Goal: Transaction & Acquisition: Purchase product/service

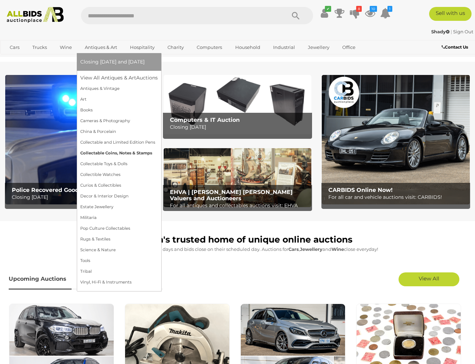
click at [114, 159] on link "Collectable Coins, Notes & Stamps" at bounding box center [118, 153] width 77 height 11
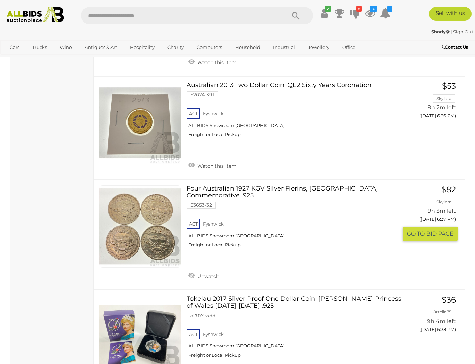
scroll to position [751, 2]
click at [224, 186] on link "Four Australian 1927 KGV Silver Florins, Canberra Commemorative .925 53653-32 A…" at bounding box center [295, 220] width 206 height 68
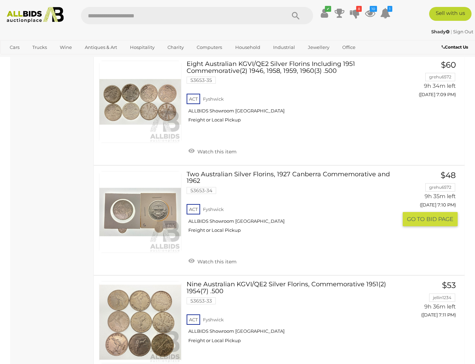
scroll to position [3920, 0]
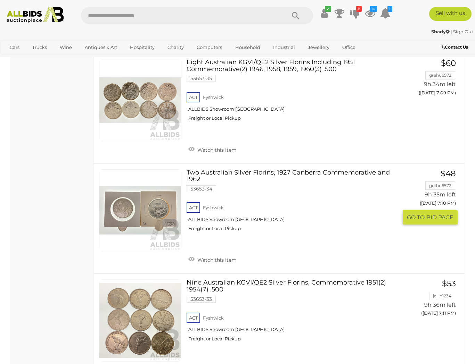
click at [223, 170] on link "Two Australian Silver Florins, 1927 Canberra Commemorative and 1962 53653-34 AC…" at bounding box center [295, 204] width 206 height 68
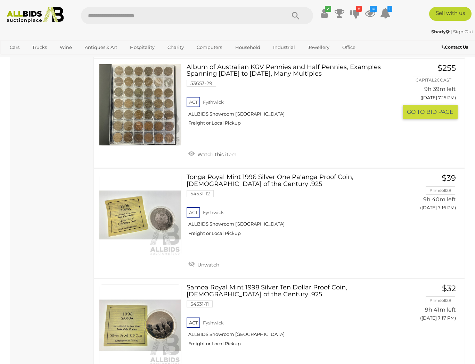
scroll to position [4468, 0]
click at [237, 174] on link "Tonga Royal Mint 1996 Silver One Pa'anga Proof Coin, Lady of the Century .925 5…" at bounding box center [295, 208] width 206 height 68
click at [412, 219] on span "GO TO" at bounding box center [416, 222] width 19 height 7
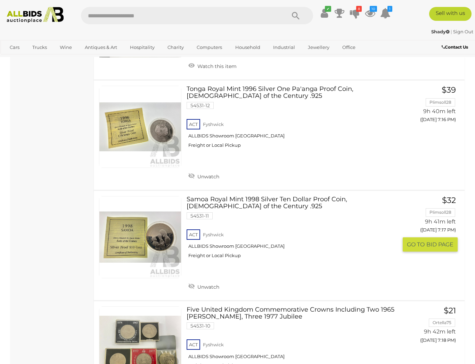
scroll to position [4557, 0]
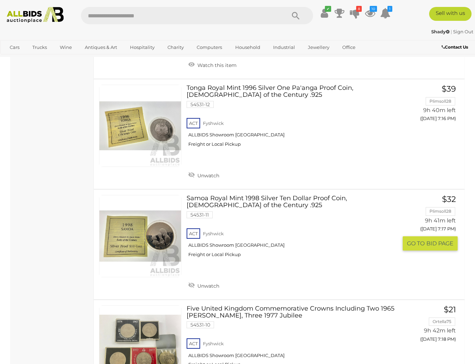
click at [253, 195] on link "Samoa Royal Mint 1998 Silver Ten Dollar Proof Coin, Lady of the Century .925 54…" at bounding box center [295, 229] width 206 height 68
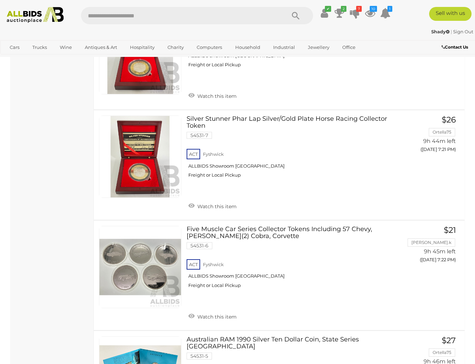
scroll to position [5064, 0]
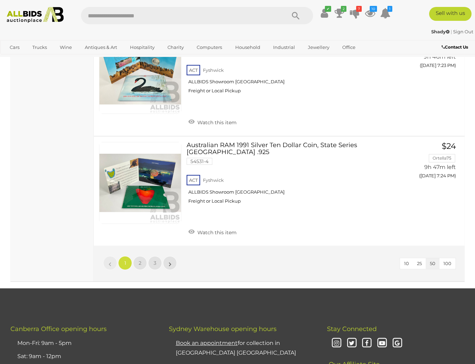
click at [145, 256] on link "2" at bounding box center [140, 263] width 14 height 14
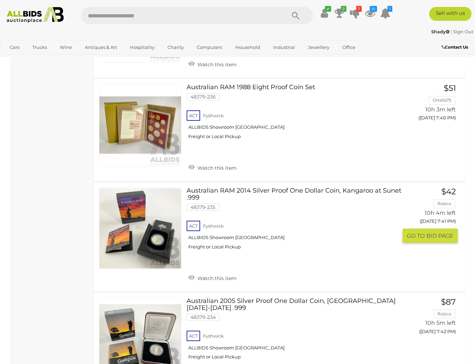
scroll to position [1454, 0]
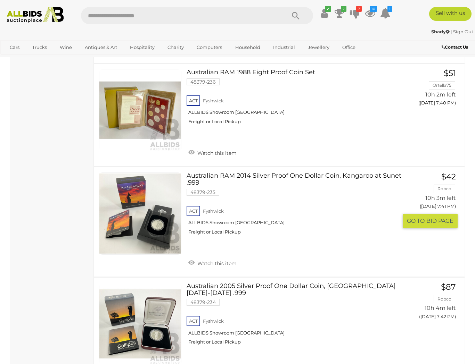
click at [234, 173] on link "Australian RAM 2014 Silver Proof One Dollar Coin, Kangaroo at Sunet .999 48379-…" at bounding box center [295, 207] width 206 height 68
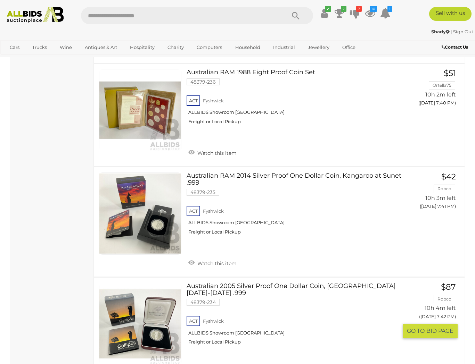
click at [277, 283] on link "Australian 2005 Silver Proof One Dollar Coin, Gallipoli 1915-2005 .999 48379-23…" at bounding box center [295, 317] width 206 height 68
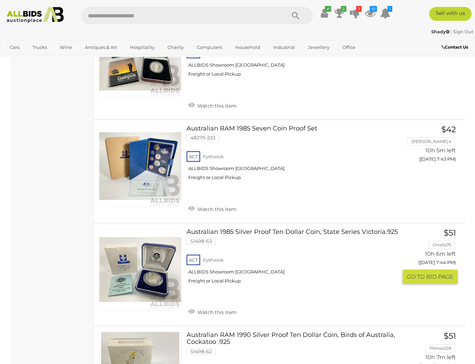
scroll to position [1723, 0]
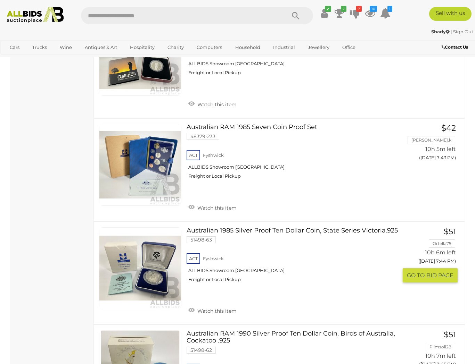
click at [246, 228] on link "Australian 1985 Silver Proof Ten Dollar Coin, State Series Victoria.925 51498-6…" at bounding box center [295, 258] width 206 height 61
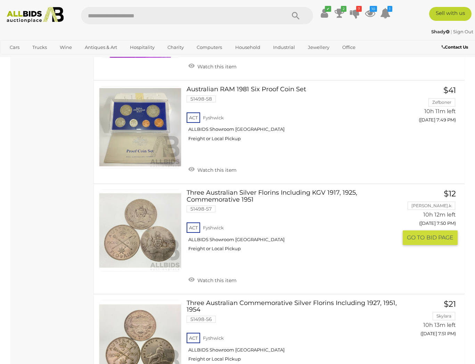
scroll to position [2333, 0]
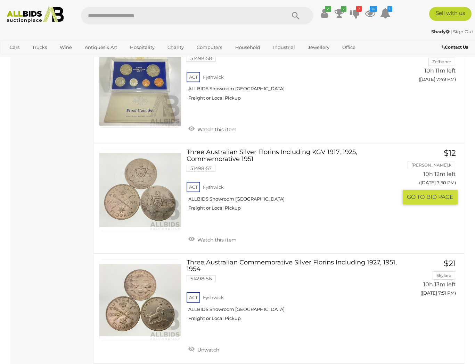
click at [231, 149] on link "Three Australian Silver Florins Including KGV 1917, 1925, Commemorative 1951 51…" at bounding box center [295, 183] width 206 height 68
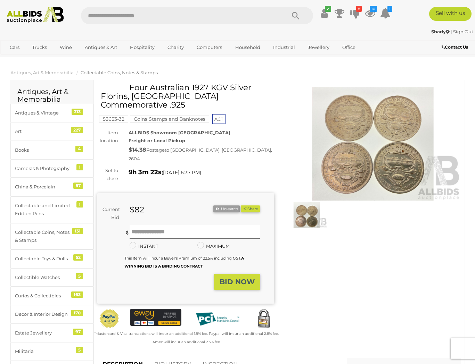
click at [348, 132] on img at bounding box center [373, 144] width 177 height 114
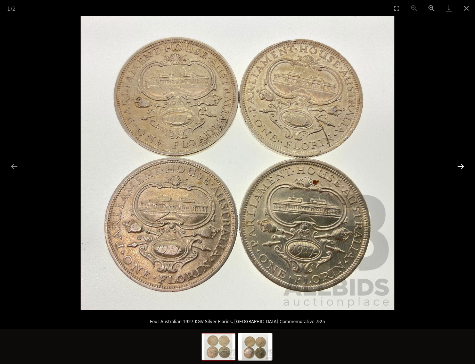
click at [461, 167] on button "Next slide" at bounding box center [460, 167] width 15 height 14
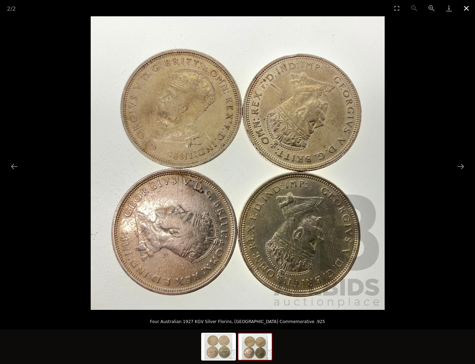
click at [466, 7] on button "Close gallery" at bounding box center [466, 8] width 17 height 16
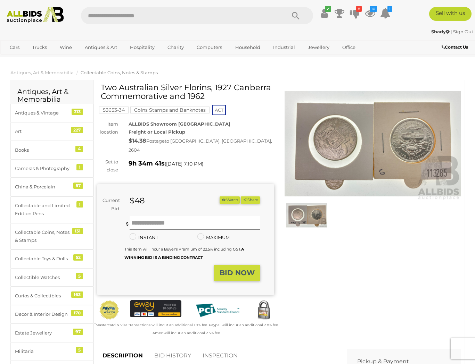
scroll to position [4, 0]
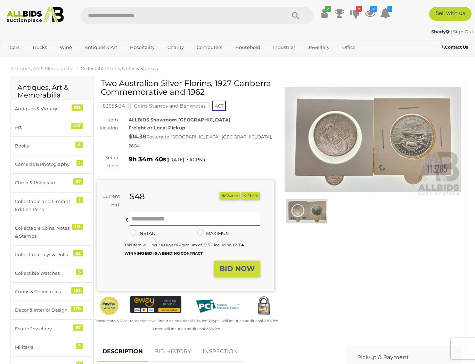
click at [323, 136] on img at bounding box center [373, 140] width 177 height 114
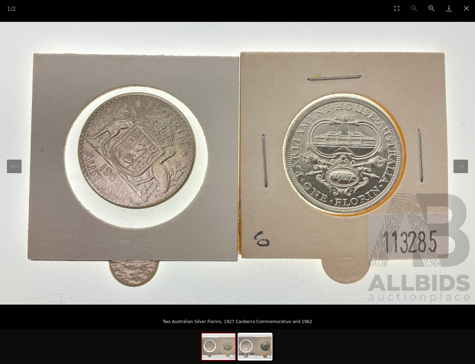
scroll to position [4, 0]
click at [460, 170] on button "Next slide" at bounding box center [460, 167] width 15 height 14
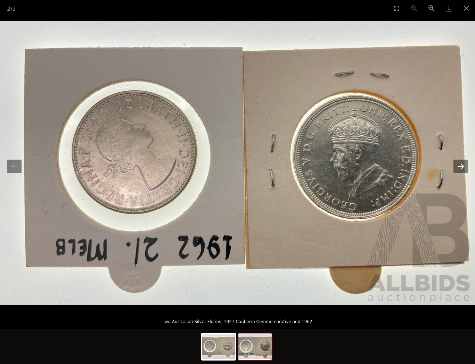
scroll to position [5, 0]
click at [466, 7] on button "Close gallery" at bounding box center [466, 8] width 17 height 16
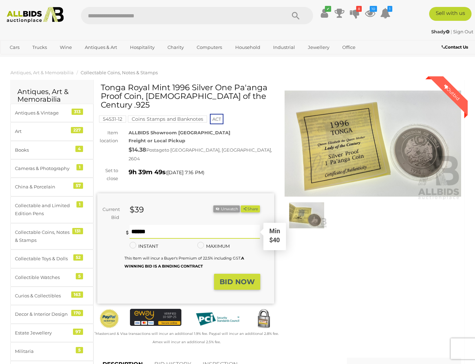
click at [143, 225] on input "text" at bounding box center [195, 232] width 130 height 14
type input "**"
click at [225, 278] on strong "BID NOW" at bounding box center [237, 282] width 35 height 8
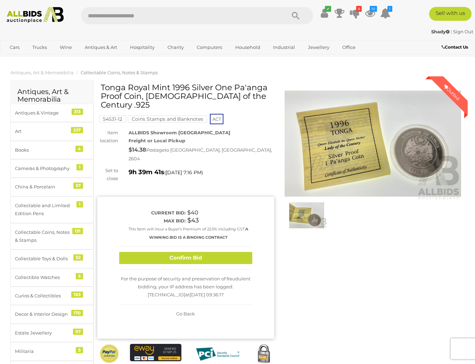
click at [184, 252] on button "Confirm Bid" at bounding box center [185, 258] width 133 height 12
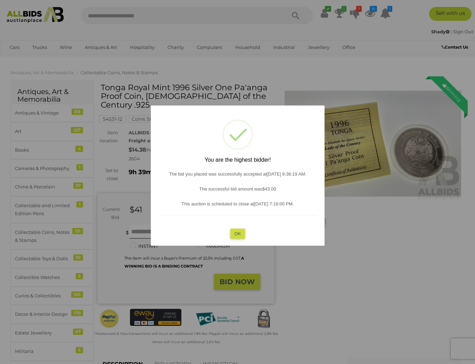
click at [238, 235] on button "OK" at bounding box center [237, 234] width 15 height 10
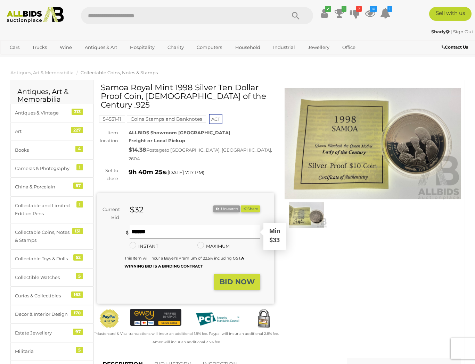
click at [135, 225] on input "text" at bounding box center [195, 232] width 130 height 14
type input "**"
click at [230, 278] on strong "BID NOW" at bounding box center [237, 282] width 35 height 8
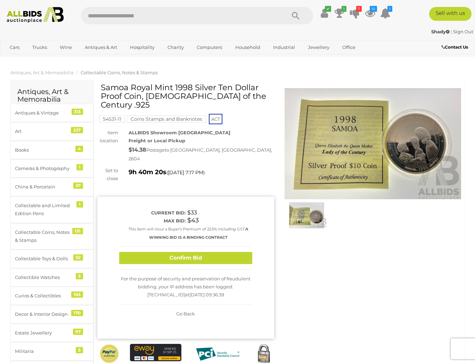
click at [175, 252] on button "Confirm Bid" at bounding box center [185, 258] width 133 height 12
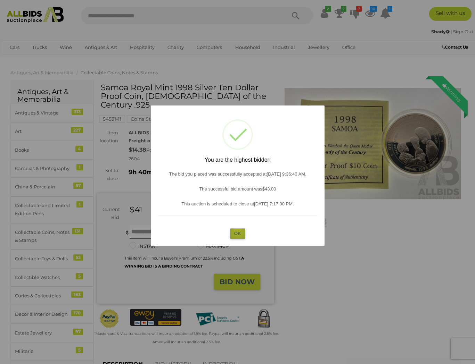
drag, startPoint x: 238, startPoint y: 230, endPoint x: 221, endPoint y: 211, distance: 25.8
click at [237, 229] on button "OK" at bounding box center [237, 234] width 15 height 10
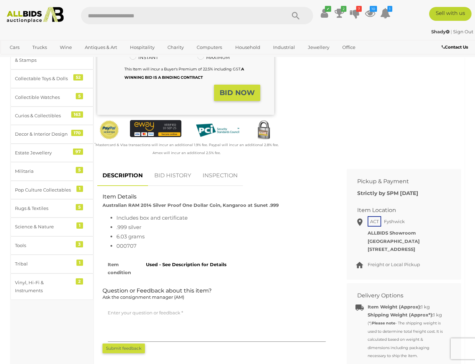
scroll to position [181, 0]
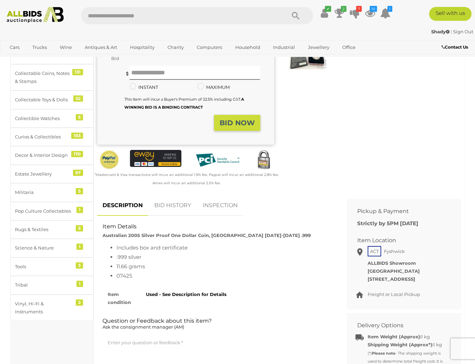
scroll to position [159, 0]
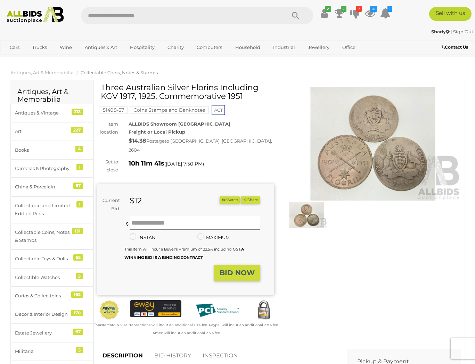
click at [342, 181] on img at bounding box center [373, 144] width 177 height 114
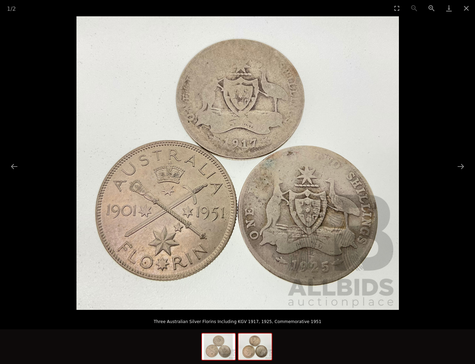
click at [258, 343] on img at bounding box center [254, 347] width 33 height 26
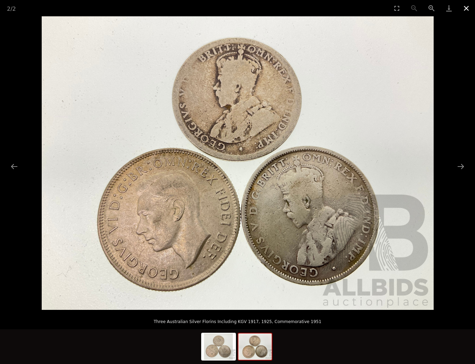
click at [467, 8] on button "Close gallery" at bounding box center [466, 8] width 17 height 16
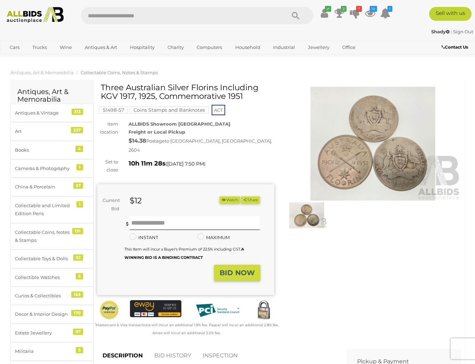
click at [467, 8] on button "Close gallery" at bounding box center [466, 8] width 17 height 16
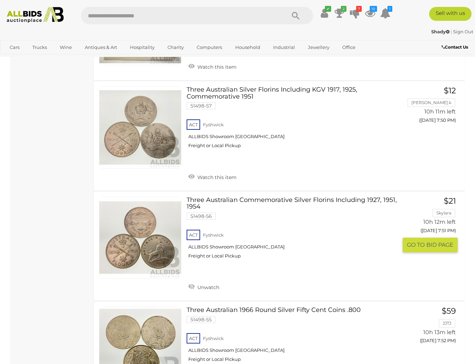
scroll to position [2398, 0]
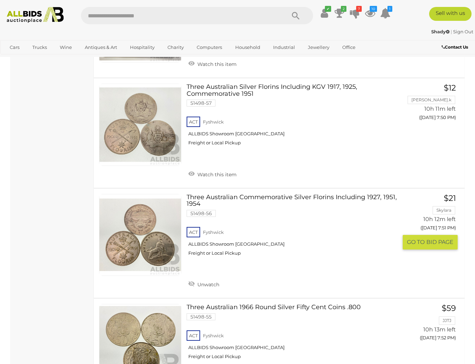
click at [251, 194] on link "Three Australian Commemorative Silver Florins Including 1927, 1951, 1954 51498-…" at bounding box center [295, 228] width 206 height 68
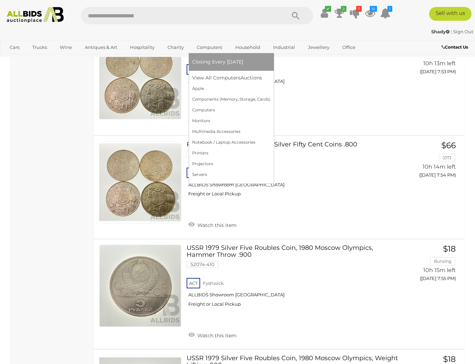
scroll to position [2769, 0]
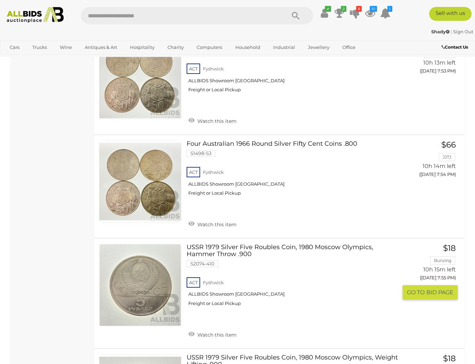
click at [256, 244] on link "USSR 1979 Silver Five Roubles Coin, 1980 Moscow Olympics, Hammer Throw .900 520…" at bounding box center [295, 278] width 206 height 68
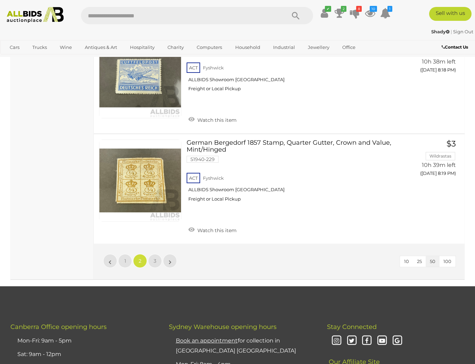
scroll to position [5427, 0]
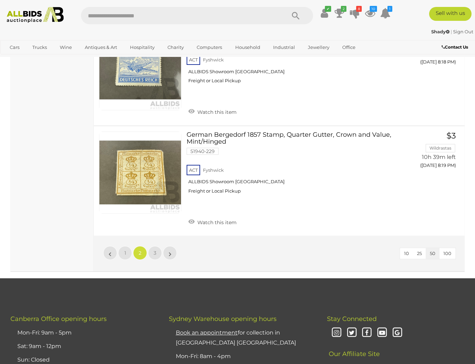
click at [158, 246] on link "3" at bounding box center [155, 253] width 14 height 14
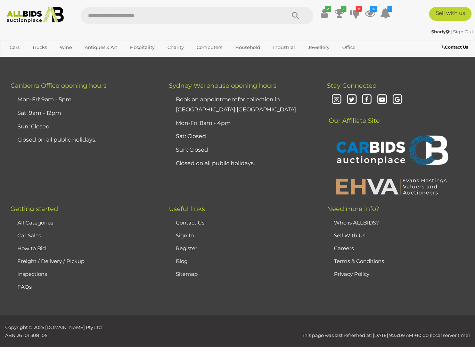
scroll to position [101, 0]
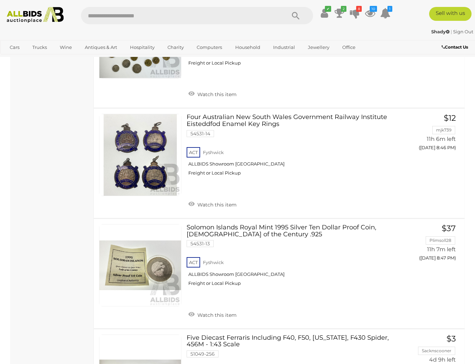
scroll to position [2978, 0]
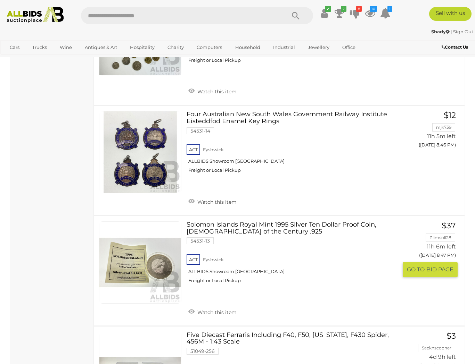
click at [248, 222] on link "Solomon Islands Royal Mint 1995 Silver Ten Dollar Proof Coin, Lady of the Centu…" at bounding box center [295, 256] width 206 height 68
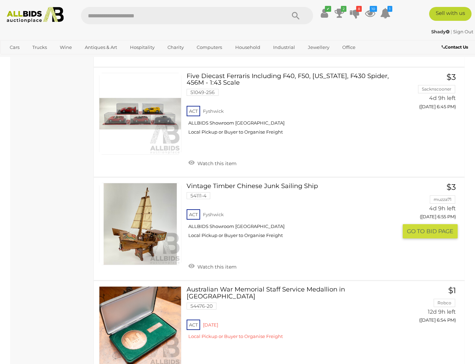
scroll to position [3237, 0]
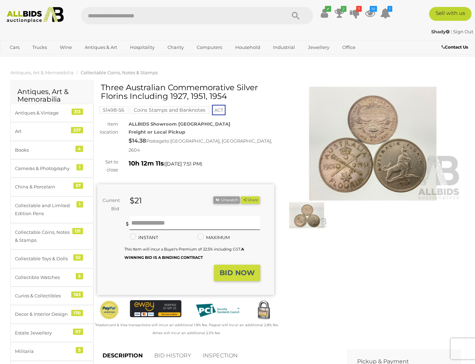
click at [352, 131] on img at bounding box center [373, 144] width 177 height 114
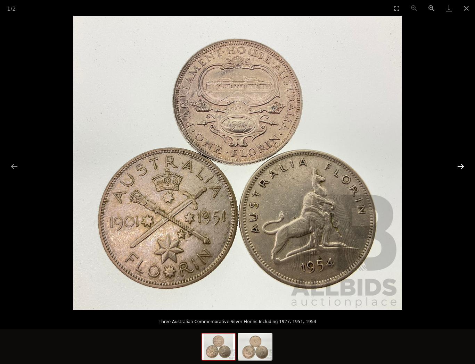
click at [460, 166] on button "Next slide" at bounding box center [460, 167] width 15 height 14
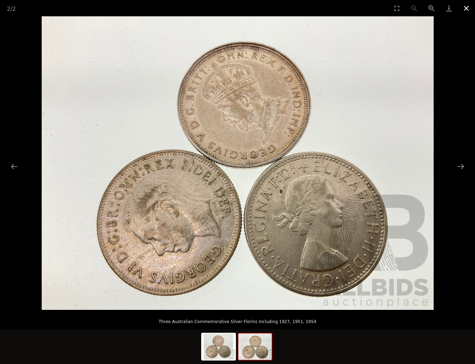
click at [465, 7] on button "Close gallery" at bounding box center [466, 8] width 17 height 16
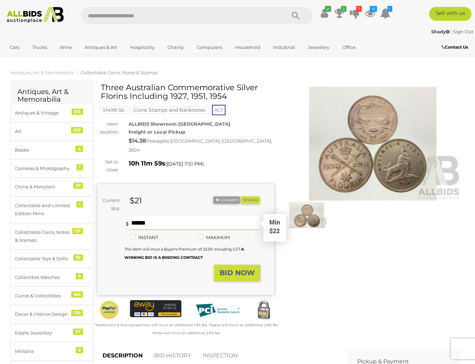
click at [139, 216] on input "text" at bounding box center [195, 223] width 130 height 14
type input "**"
click at [229, 269] on strong "BID NOW" at bounding box center [237, 273] width 35 height 8
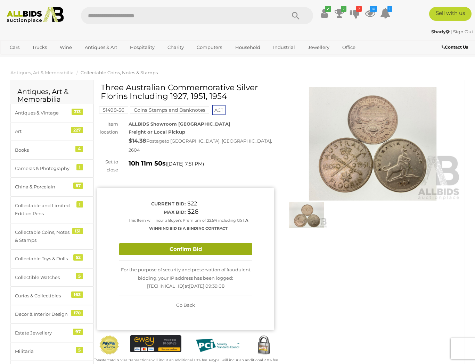
click at [189, 244] on button "Confirm Bid" at bounding box center [185, 250] width 133 height 12
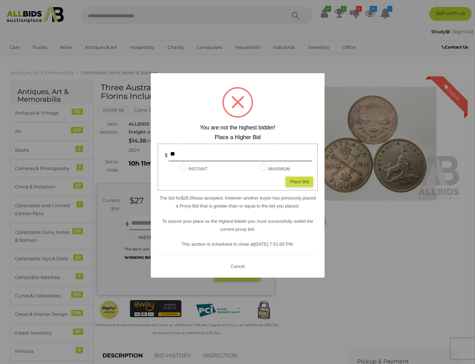
click at [237, 267] on button "Cancel" at bounding box center [237, 266] width 18 height 9
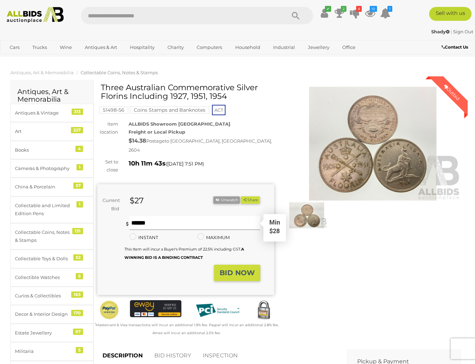
click at [136, 216] on input "text" at bounding box center [195, 223] width 130 height 14
type input "**"
click at [228, 269] on strong "BID NOW" at bounding box center [237, 273] width 35 height 8
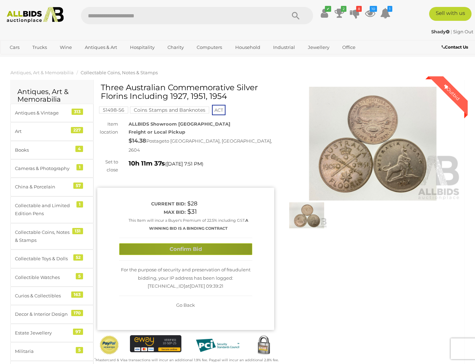
click at [175, 244] on button "Confirm Bid" at bounding box center [185, 250] width 133 height 12
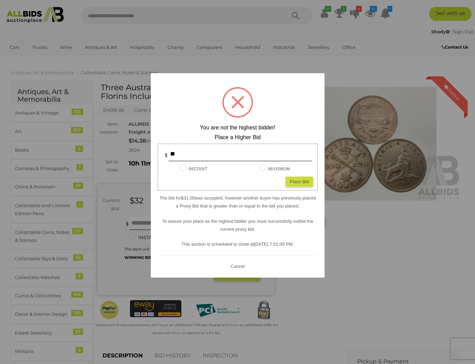
click at [235, 263] on button "Cancel" at bounding box center [237, 266] width 18 height 9
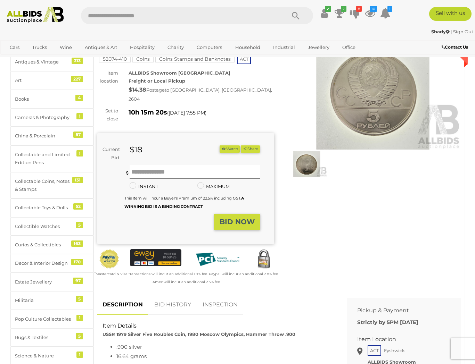
scroll to position [54, 0]
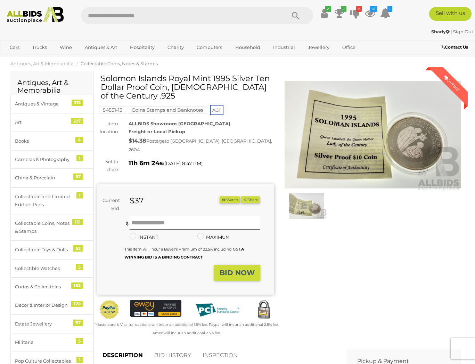
scroll to position [8, 0]
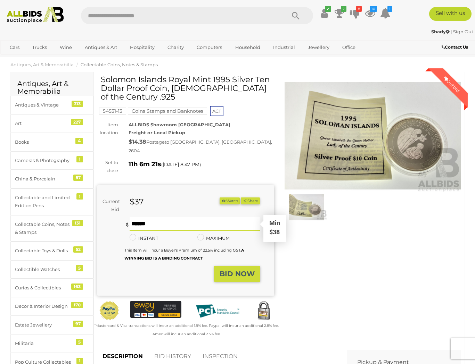
click at [143, 217] on input "text" at bounding box center [195, 224] width 130 height 14
type input "*"
type input "**"
click at [234, 270] on strong "BID NOW" at bounding box center [237, 274] width 35 height 8
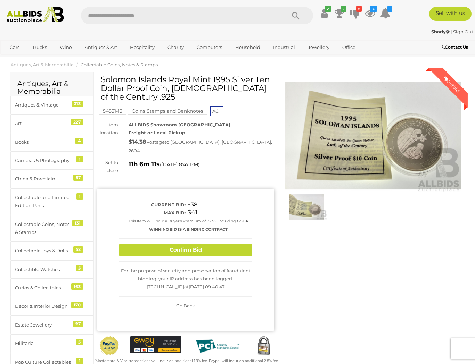
click at [178, 244] on button "Confirm Bid" at bounding box center [185, 250] width 133 height 12
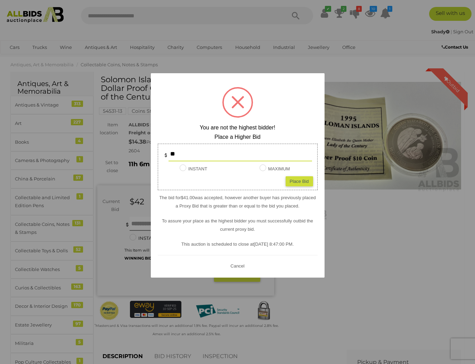
click at [236, 266] on button "Cancel" at bounding box center [237, 266] width 18 height 9
